Goal: Information Seeking & Learning: Learn about a topic

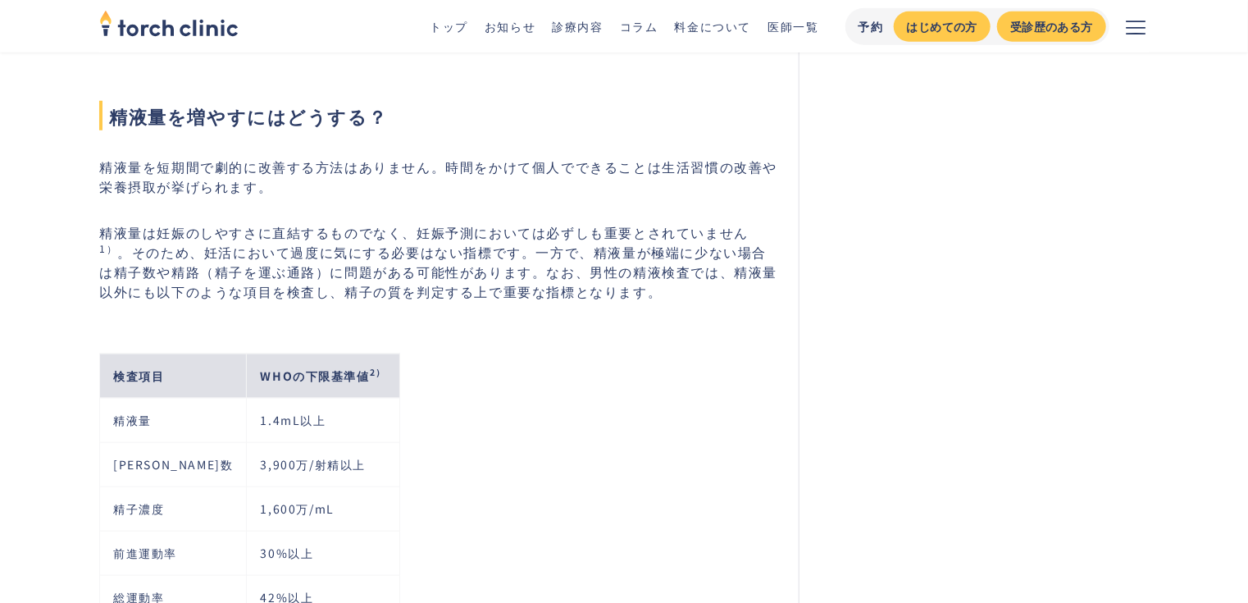
click at [660, 235] on p "精液量は妊娠のしやすさに直結するものでなく、妊娠予測においては必ずしも重要とされていません 1） 。そのため、妊活において過度に気にする必要はない指標です。一…" at bounding box center [439, 261] width 680 height 79
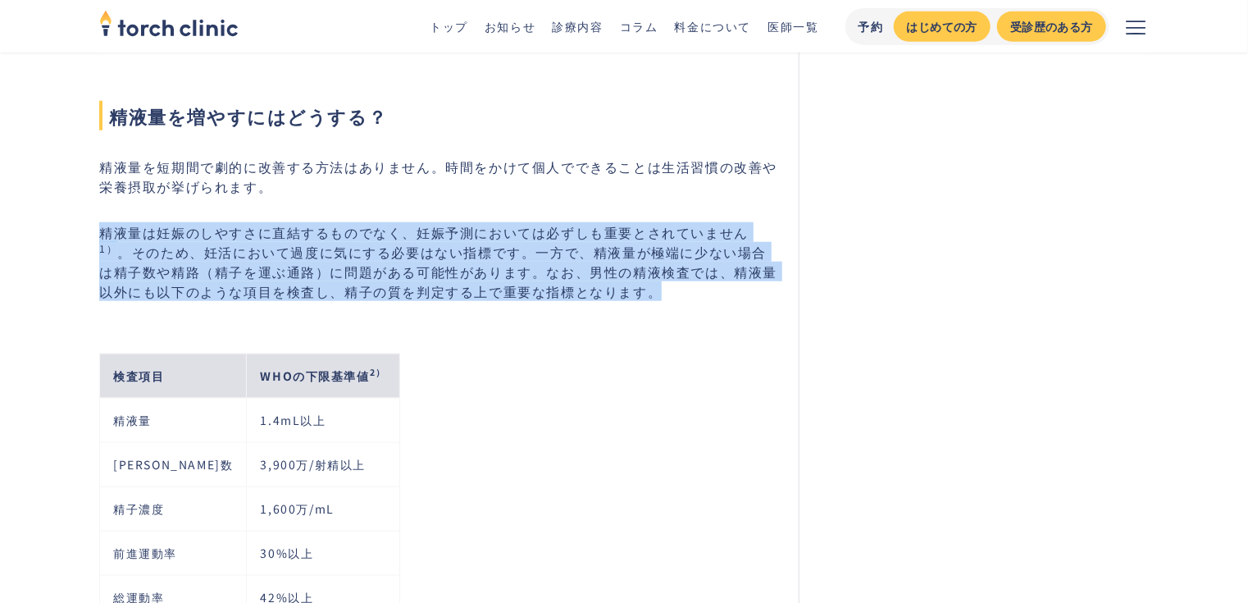
click at [660, 235] on p "精液量は妊娠のしやすさに直結するものでなく、妊娠予測においては必ずしも重要とされていません 1） 。そのため、妊活において過度に気にする必要はない指標です。一…" at bounding box center [439, 261] width 680 height 79
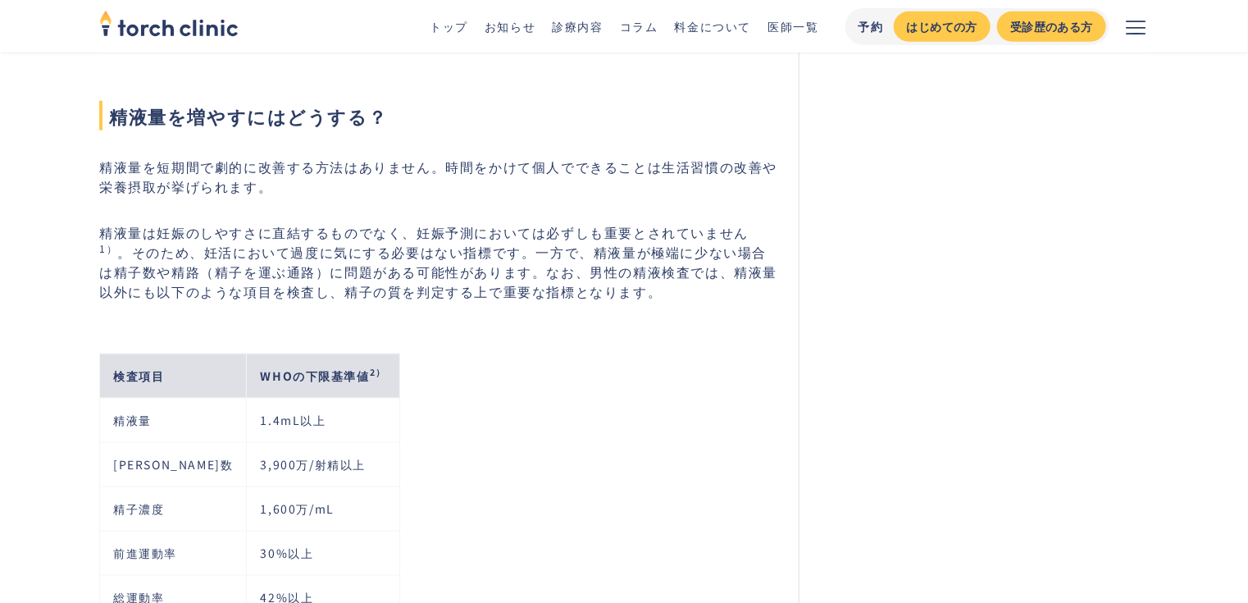
click at [626, 253] on p "精液量は妊娠のしやすさに直結するものでなく、妊娠予測においては必ずしも重要とされていません 1） 。そのため、妊活において過度に気にする必要はない指標です。一…" at bounding box center [439, 261] width 680 height 79
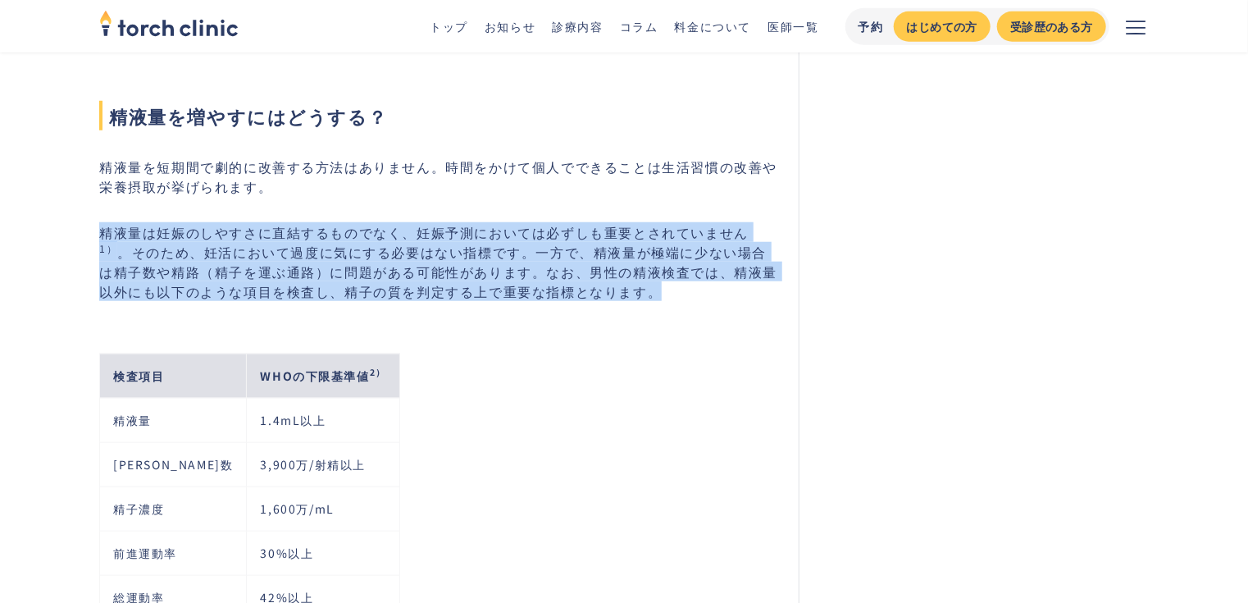
click at [626, 253] on p "精液量は妊娠のしやすさに直結するものでなく、妊娠予測においては必ずしも重要とされていません 1） 。そのため、妊活において過度に気にする必要はない指標です。一…" at bounding box center [439, 261] width 680 height 79
click at [698, 262] on p "精液量は妊娠のしやすさに直結するものでなく、妊娠予測においては必ずしも重要とされていません 1） 。そのため、妊活において過度に気にする必要はない指標です。一…" at bounding box center [439, 261] width 680 height 79
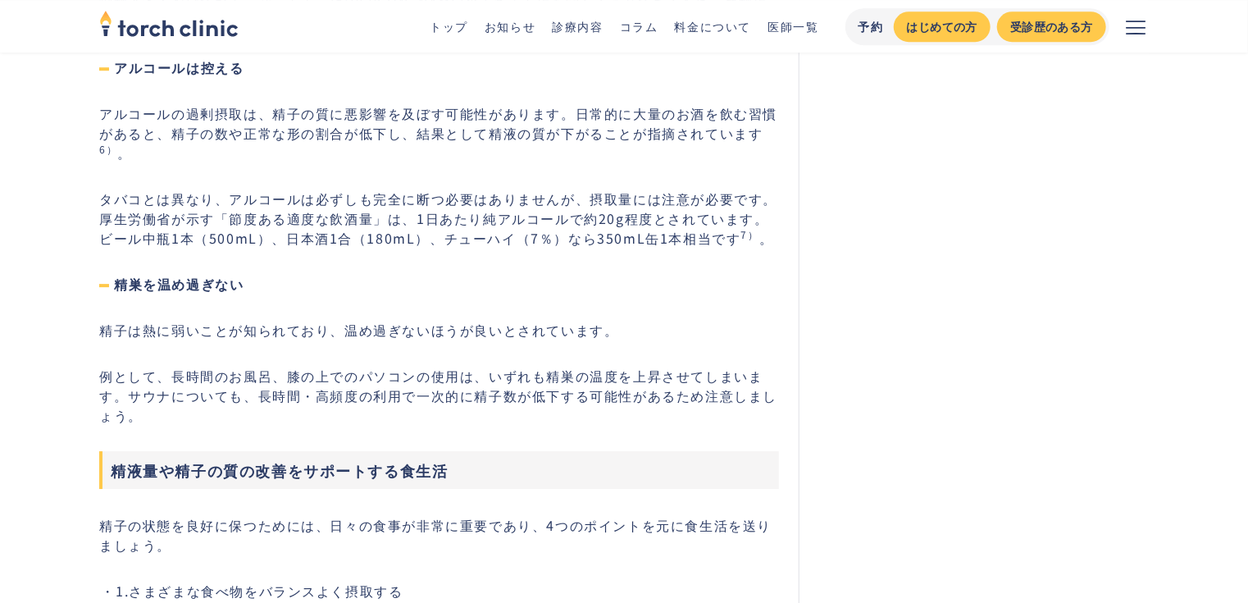
scroll to position [2465, 0]
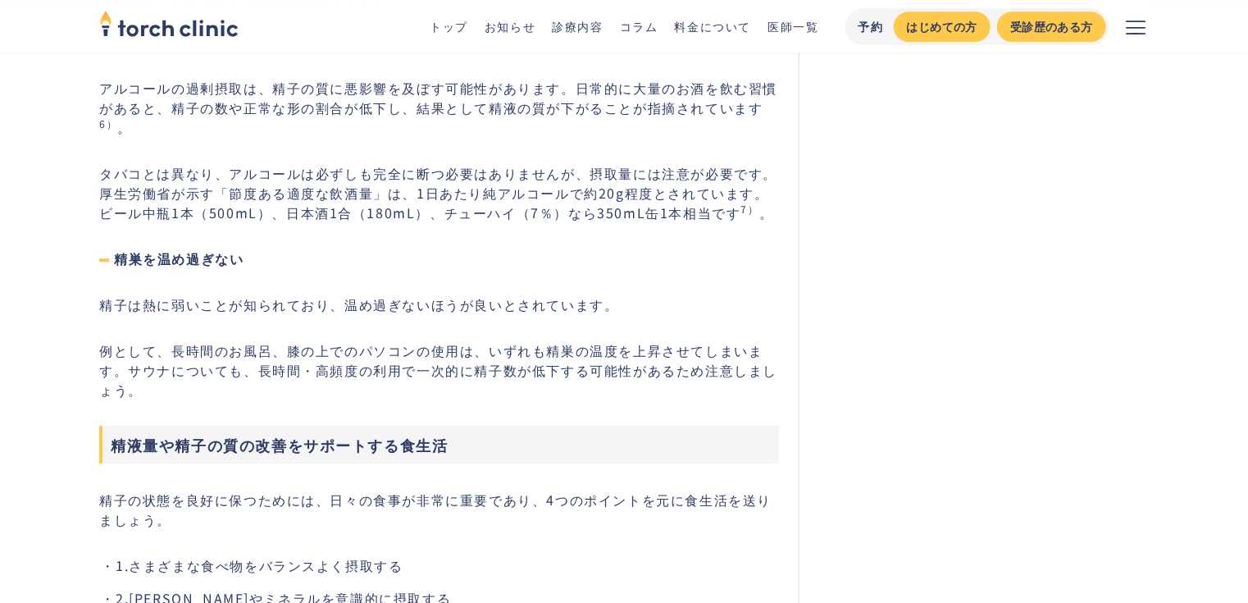
drag, startPoint x: 848, startPoint y: 407, endPoint x: 844, endPoint y: 439, distance: 33.0
drag, startPoint x: 853, startPoint y: 422, endPoint x: 853, endPoint y: 410, distance: 12.3
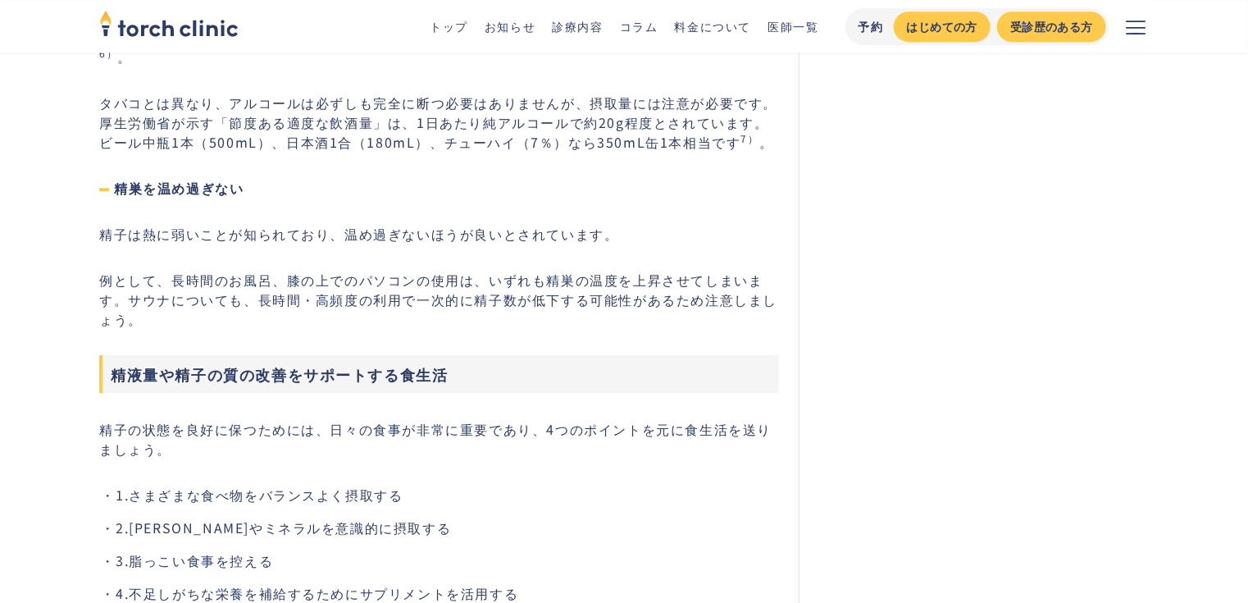
scroll to position [2556, 0]
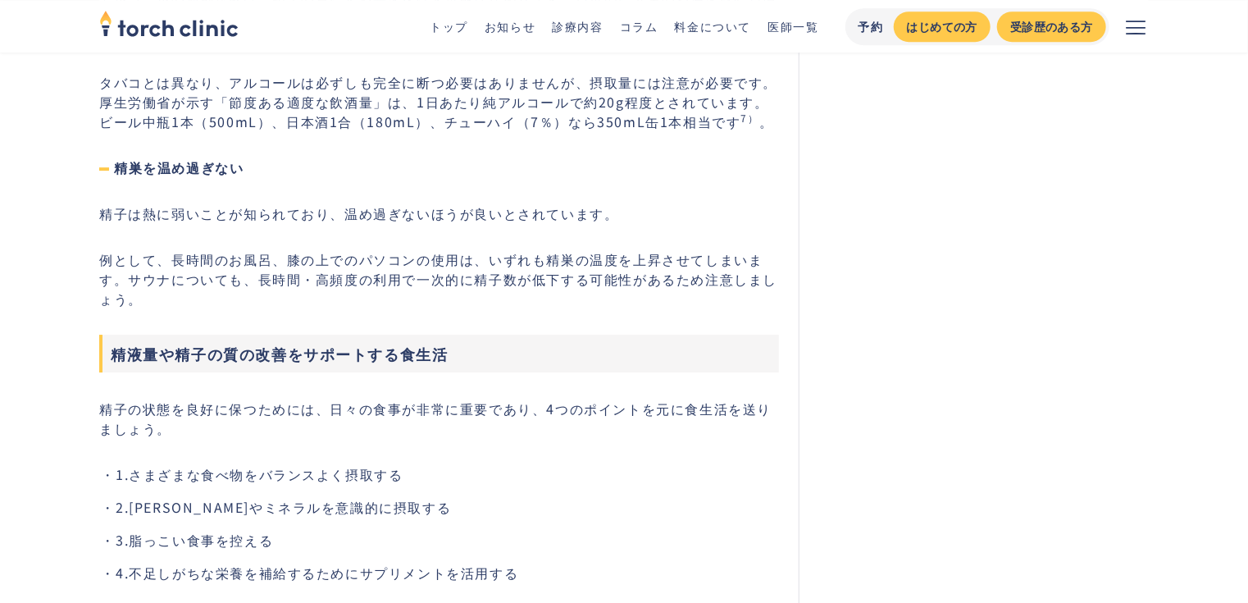
drag, startPoint x: 889, startPoint y: 403, endPoint x: 890, endPoint y: 430, distance: 26.2
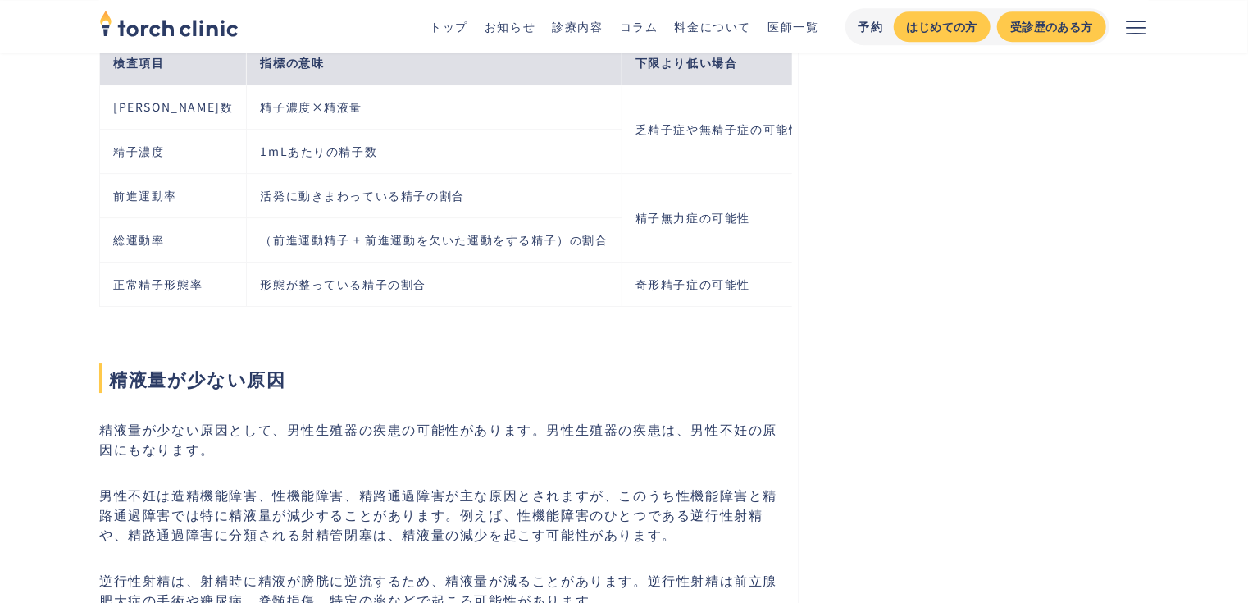
scroll to position [5704, 0]
